Goal: Download file/media

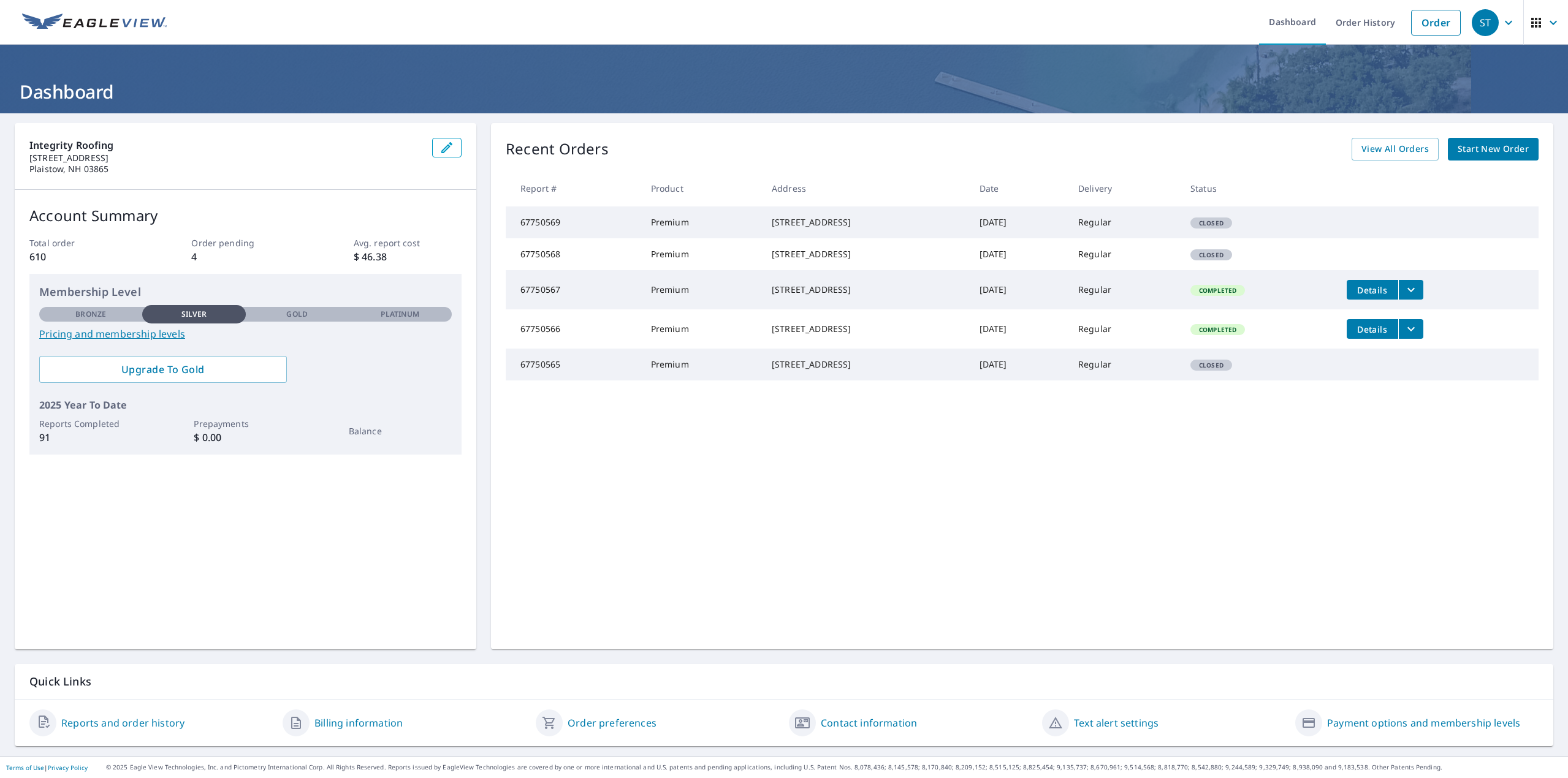
click at [1367, 296] on span "Details" at bounding box center [1373, 290] width 37 height 12
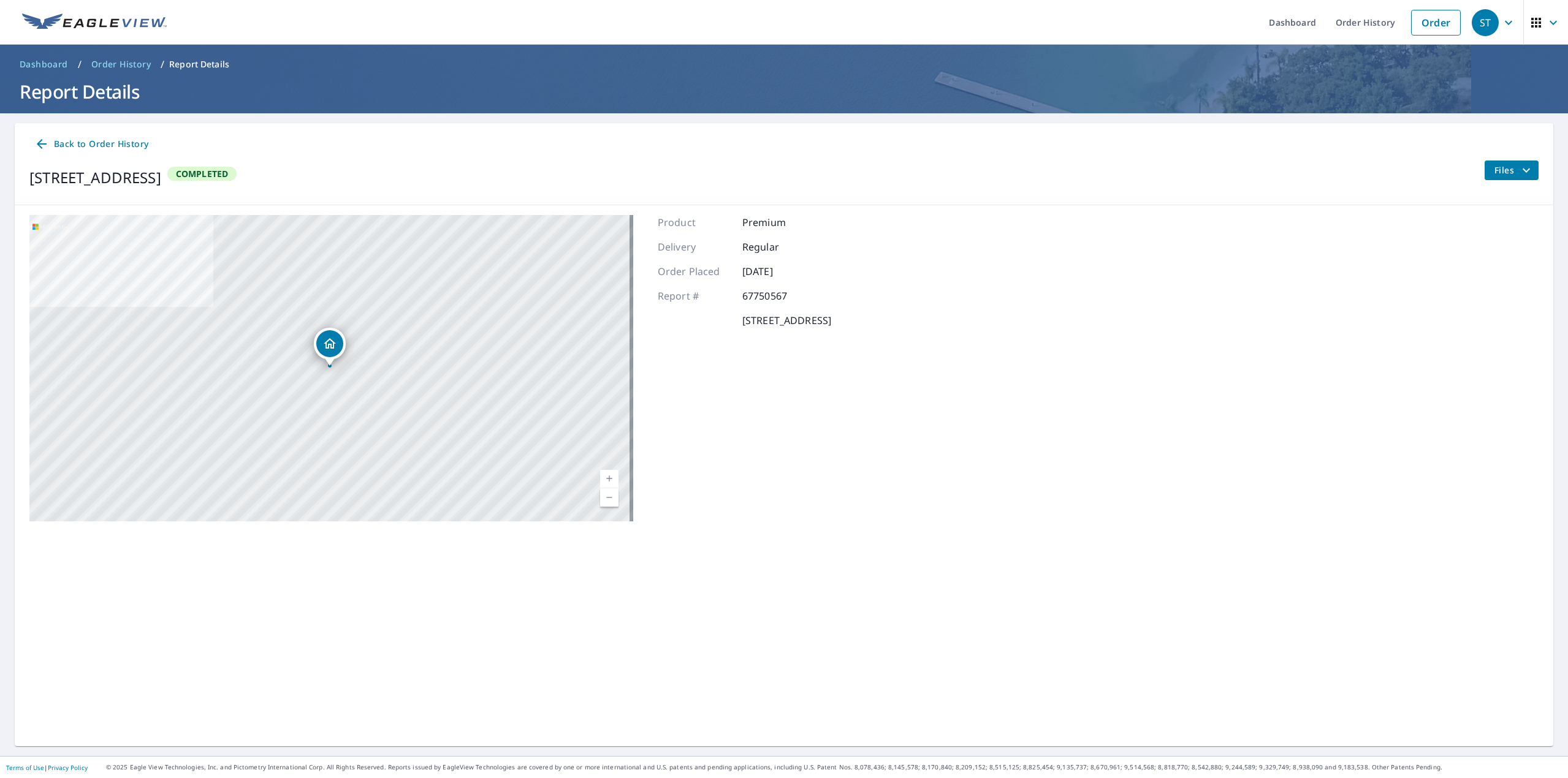
click at [1523, 168] on icon "filesDropdownBtn-67750567" at bounding box center [1526, 169] width 7 height 4
click at [1492, 255] on span "PDF" at bounding box center [1483, 257] width 39 height 14
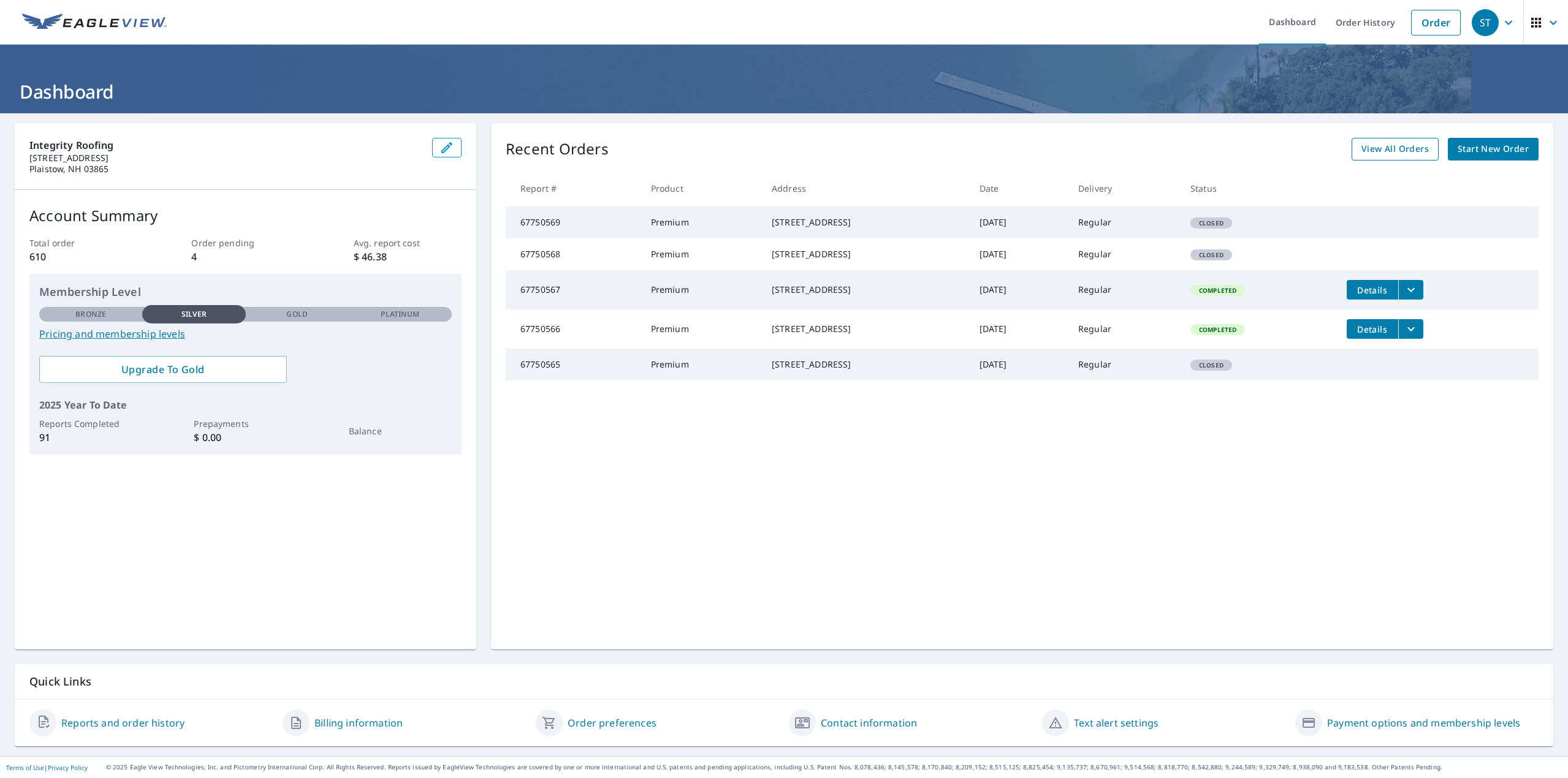
click at [1385, 152] on span "View All Orders" at bounding box center [1395, 148] width 67 height 15
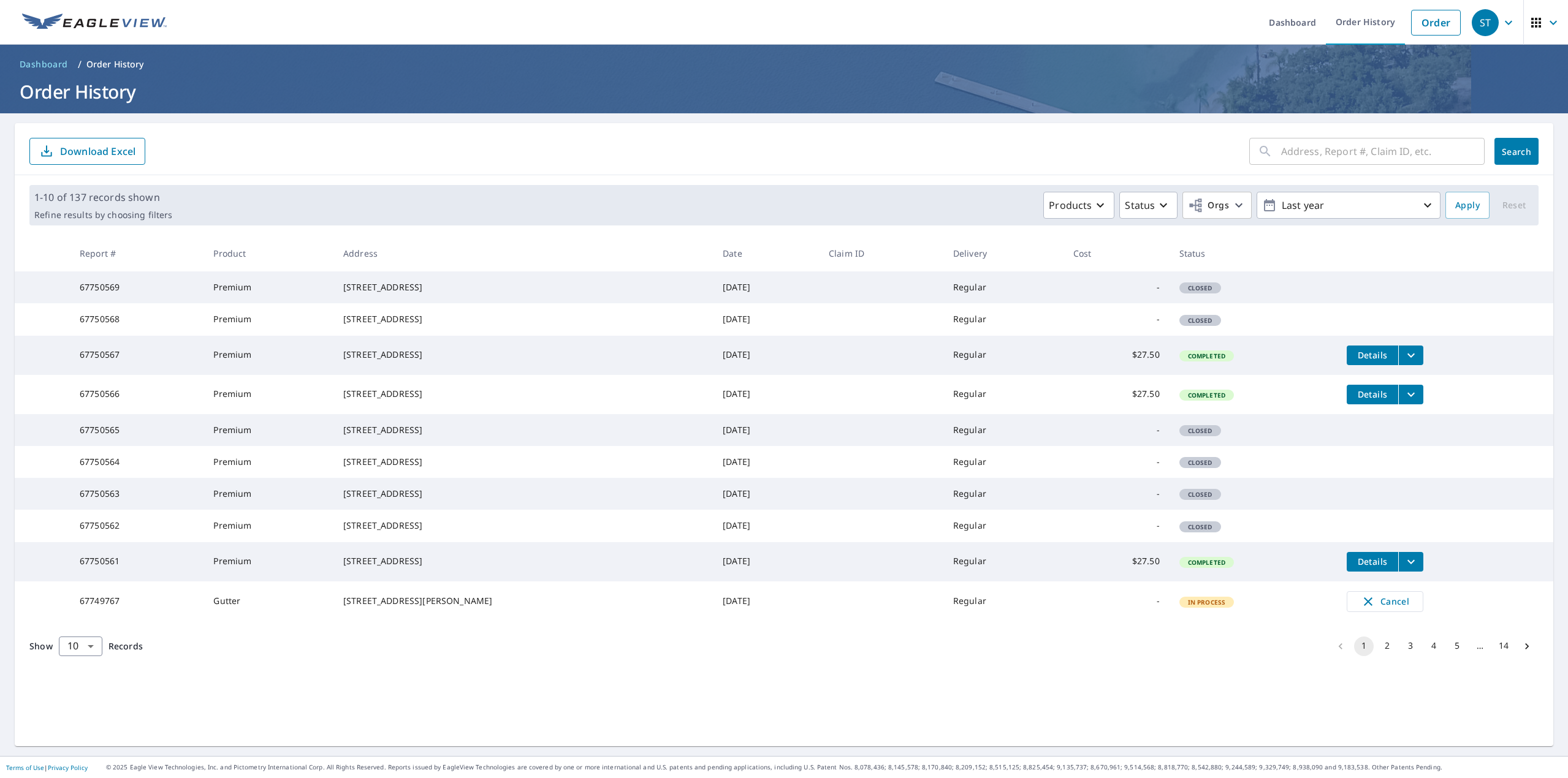
scroll to position [15, 0]
click at [93, 723] on body "[GEOGRAPHIC_DATA] Dashboard Order History Order ST Dashboard / Order History Or…" at bounding box center [784, 389] width 1568 height 778
click at [84, 711] on li "25" at bounding box center [80, 708] width 43 height 22
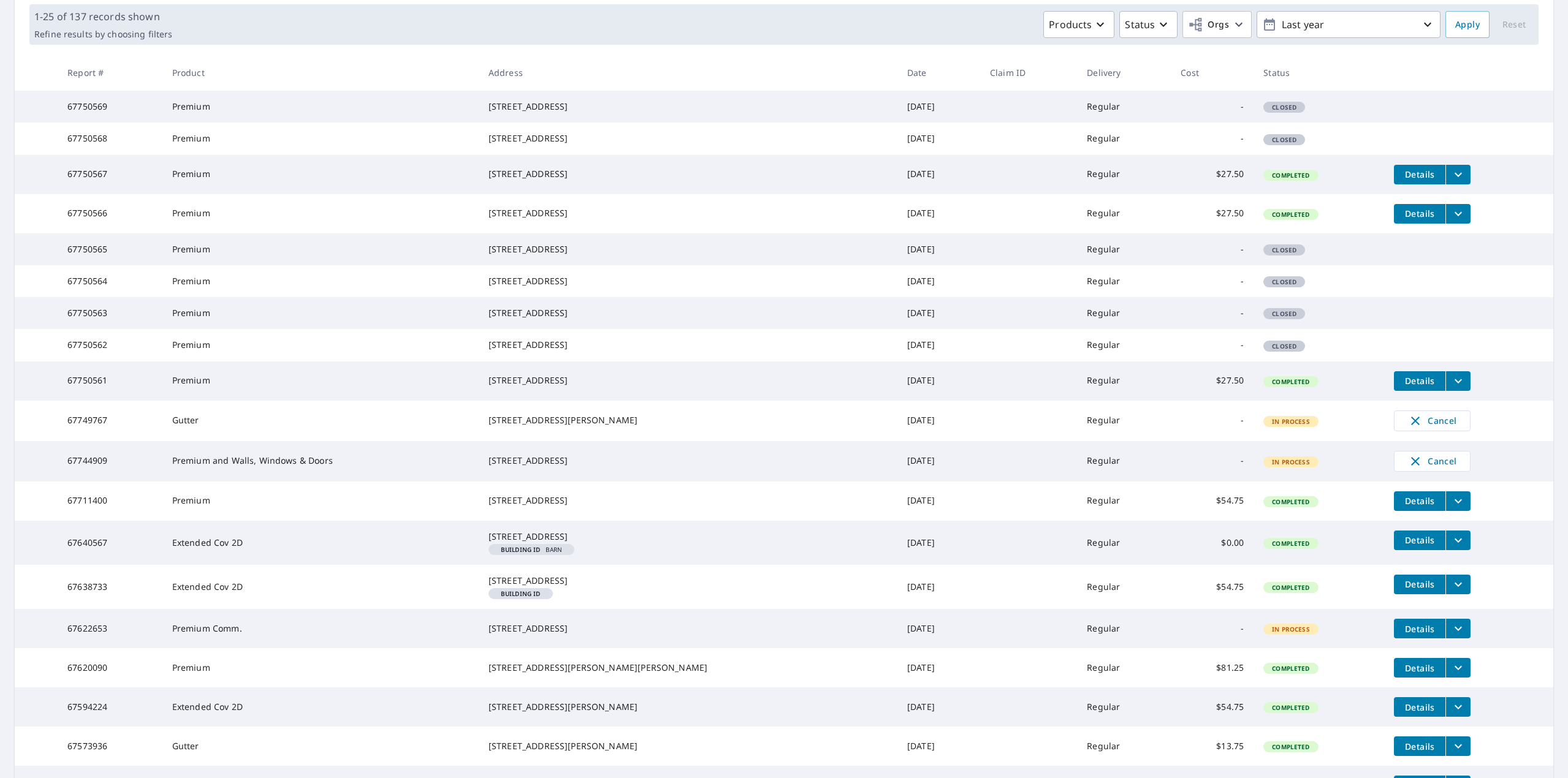
scroll to position [184, 0]
